Goal: Transaction & Acquisition: Obtain resource

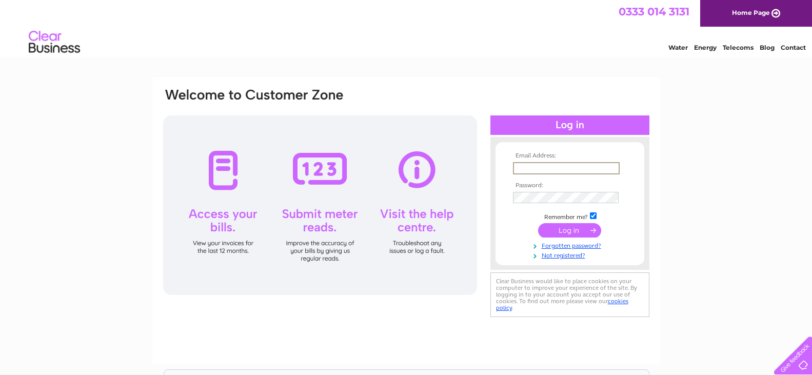
click at [543, 168] on input "text" at bounding box center [566, 168] width 107 height 12
type input "armankerman2@gmail.com"
click at [575, 235] on input "submit" at bounding box center [569, 230] width 63 height 14
click at [567, 228] on input "submit" at bounding box center [569, 229] width 63 height 14
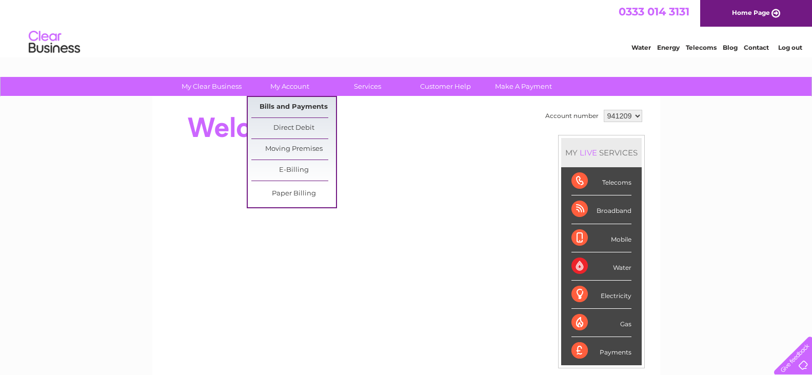
click at [303, 100] on link "Bills and Payments" at bounding box center [293, 107] width 85 height 21
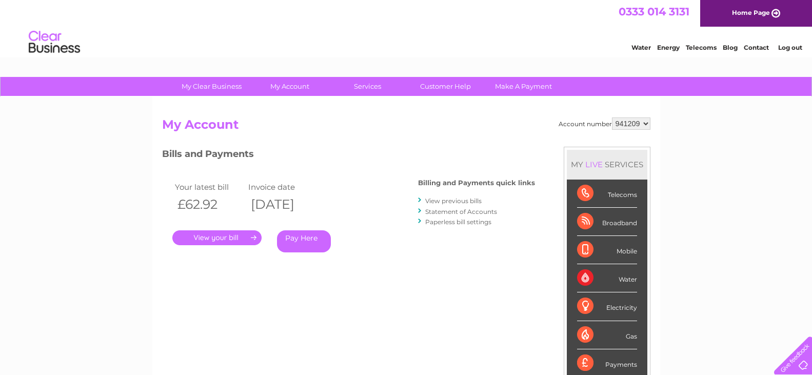
click at [452, 197] on link "View previous bills" at bounding box center [453, 201] width 56 height 8
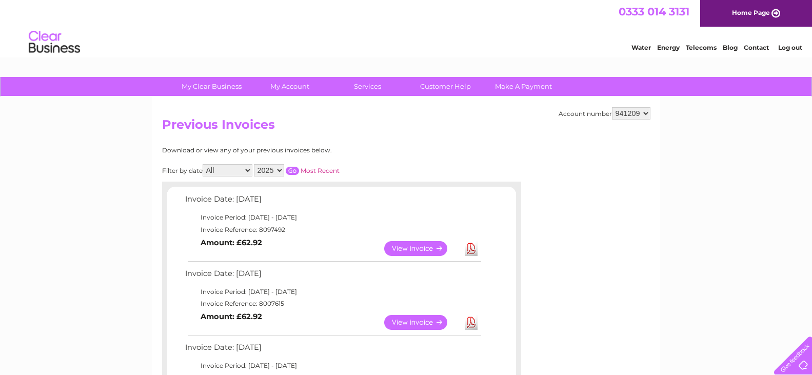
click at [472, 248] on link "Download" at bounding box center [471, 248] width 13 height 15
click at [471, 321] on link "Download" at bounding box center [471, 322] width 13 height 15
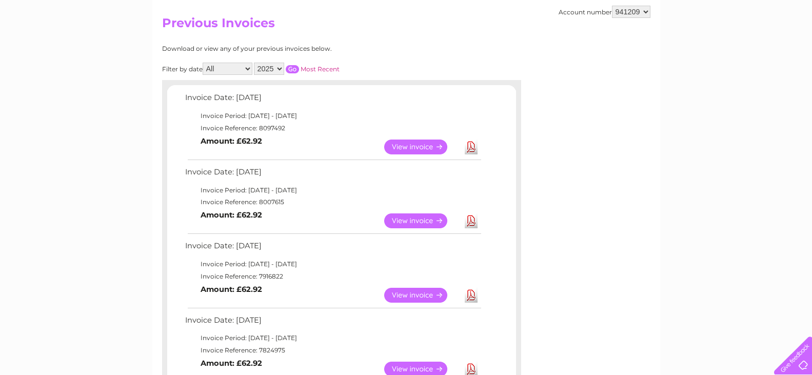
scroll to position [103, 0]
click at [472, 295] on link "Download" at bounding box center [471, 294] width 13 height 15
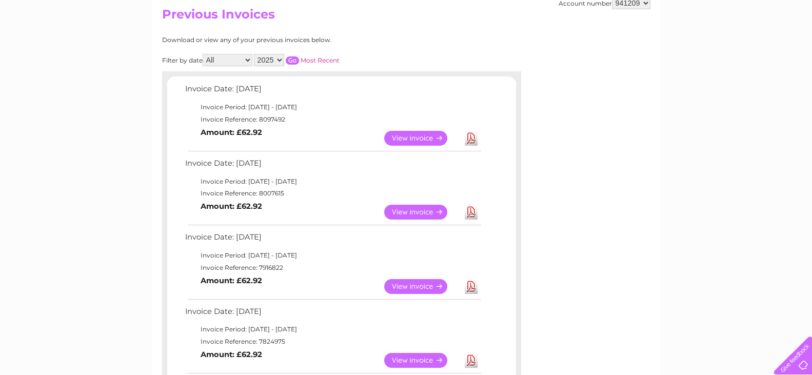
scroll to position [0, 0]
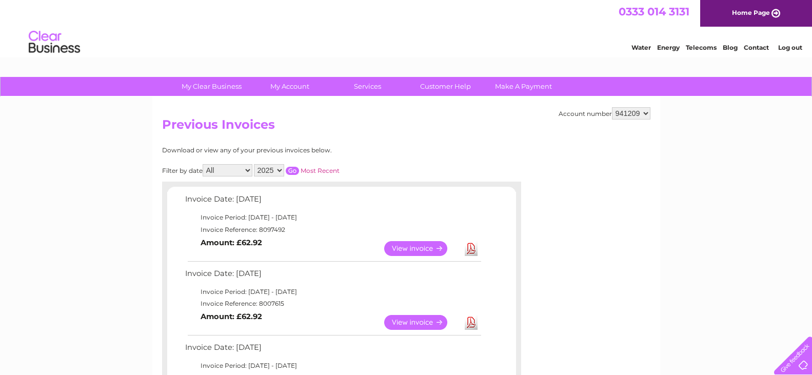
click at [787, 47] on link "Log out" at bounding box center [790, 48] width 24 height 8
